Goal: Information Seeking & Learning: Learn about a topic

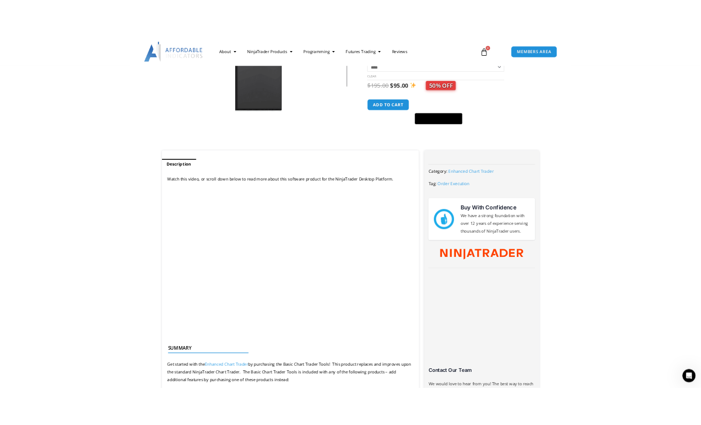
scroll to position [258, 0]
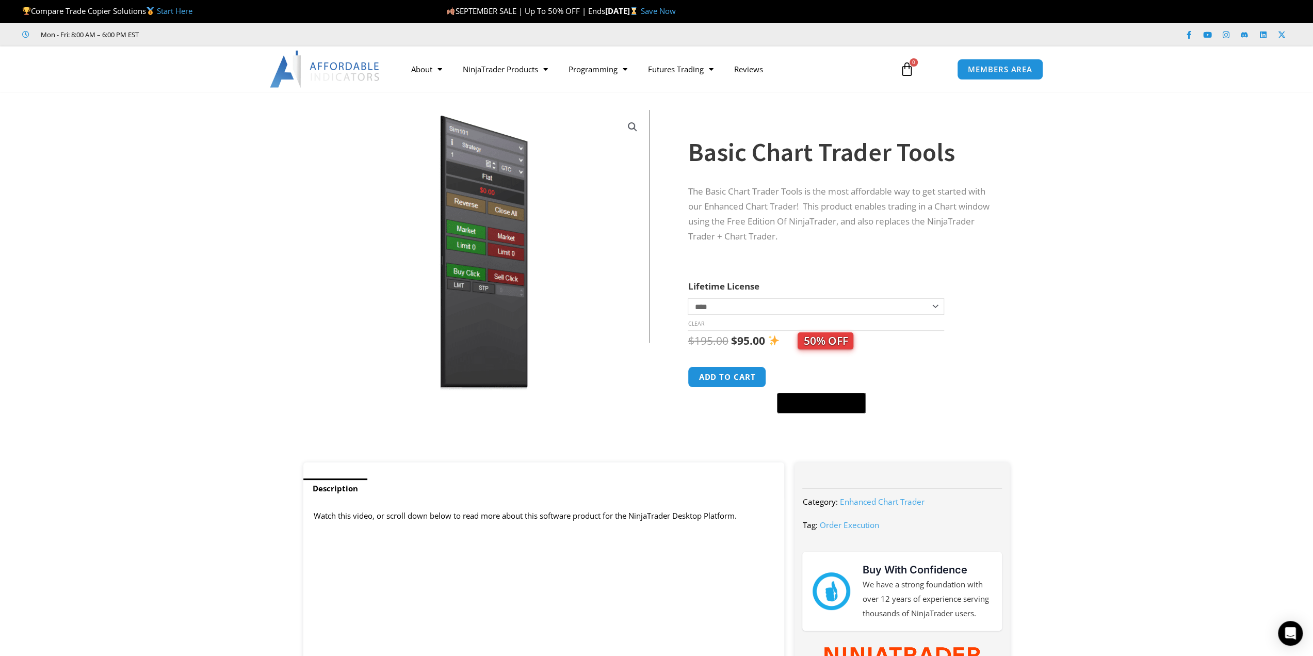
click at [501, 278] on img at bounding box center [484, 252] width 332 height 285
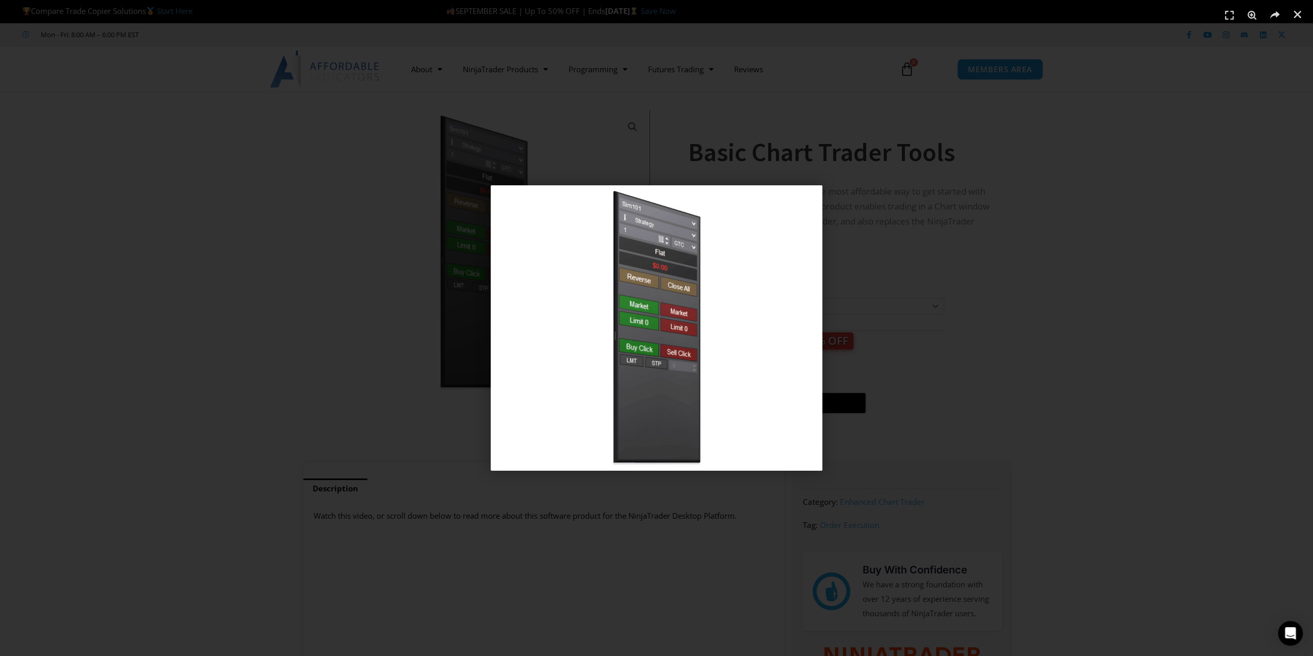
click at [412, 295] on div "1 / 1" at bounding box center [656, 328] width 1241 height 584
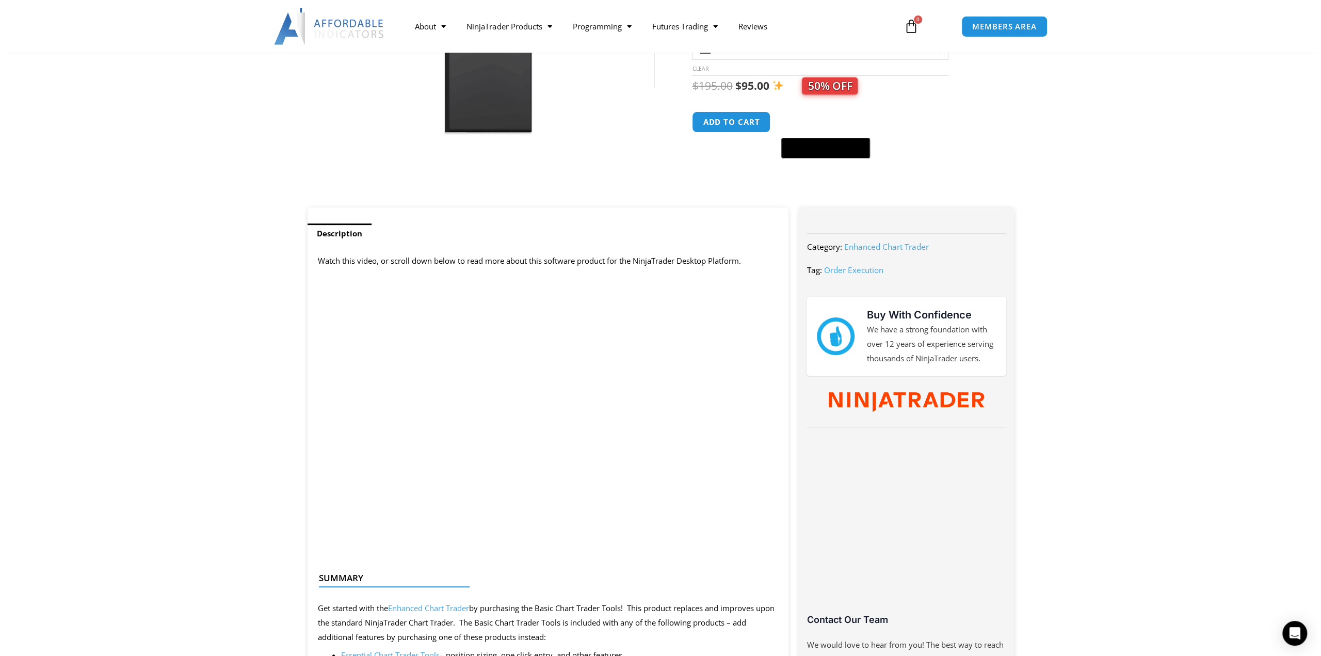
scroll to position [361, 0]
